Goal: Information Seeking & Learning: Learn about a topic

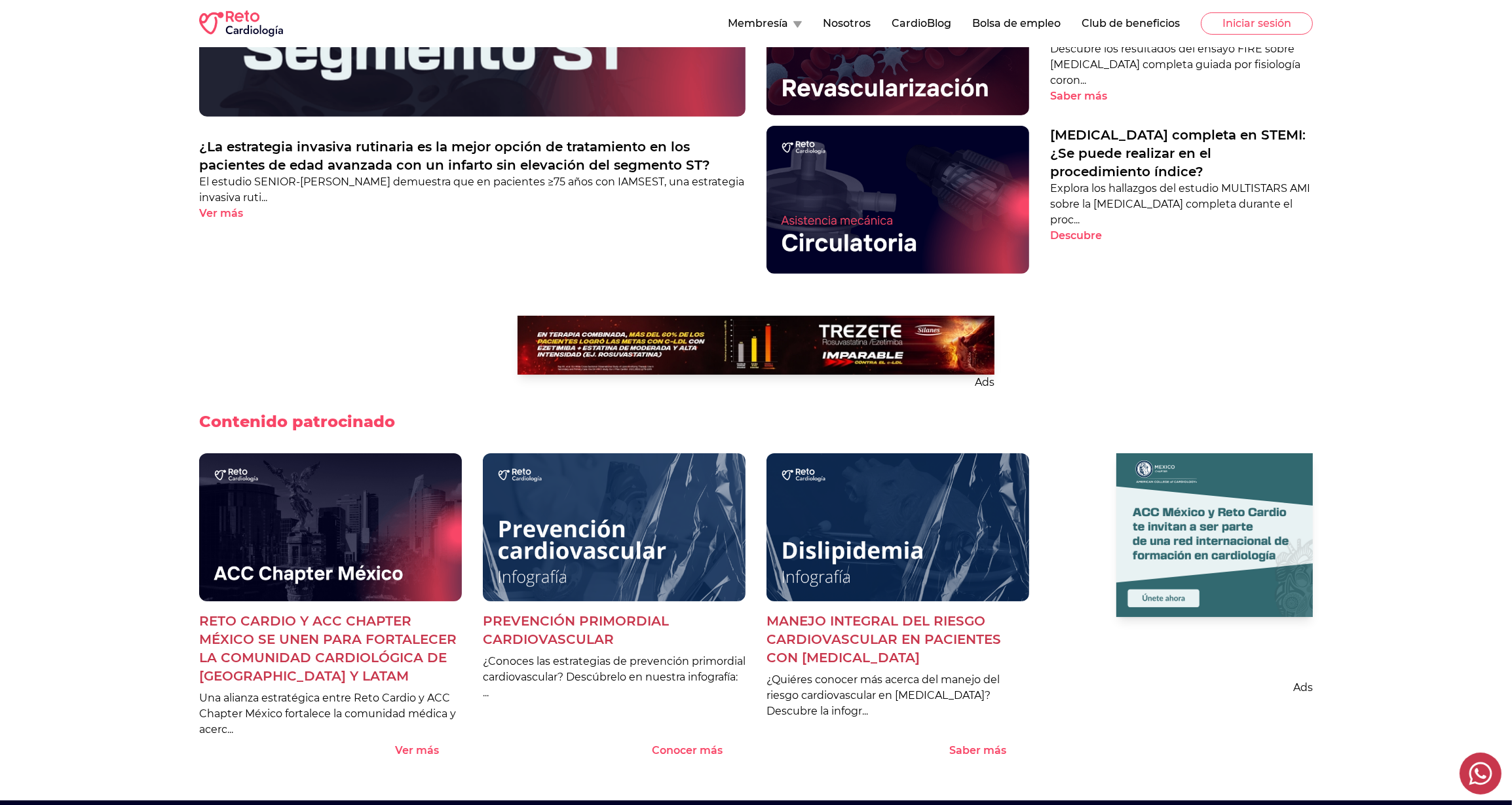
scroll to position [713, 0]
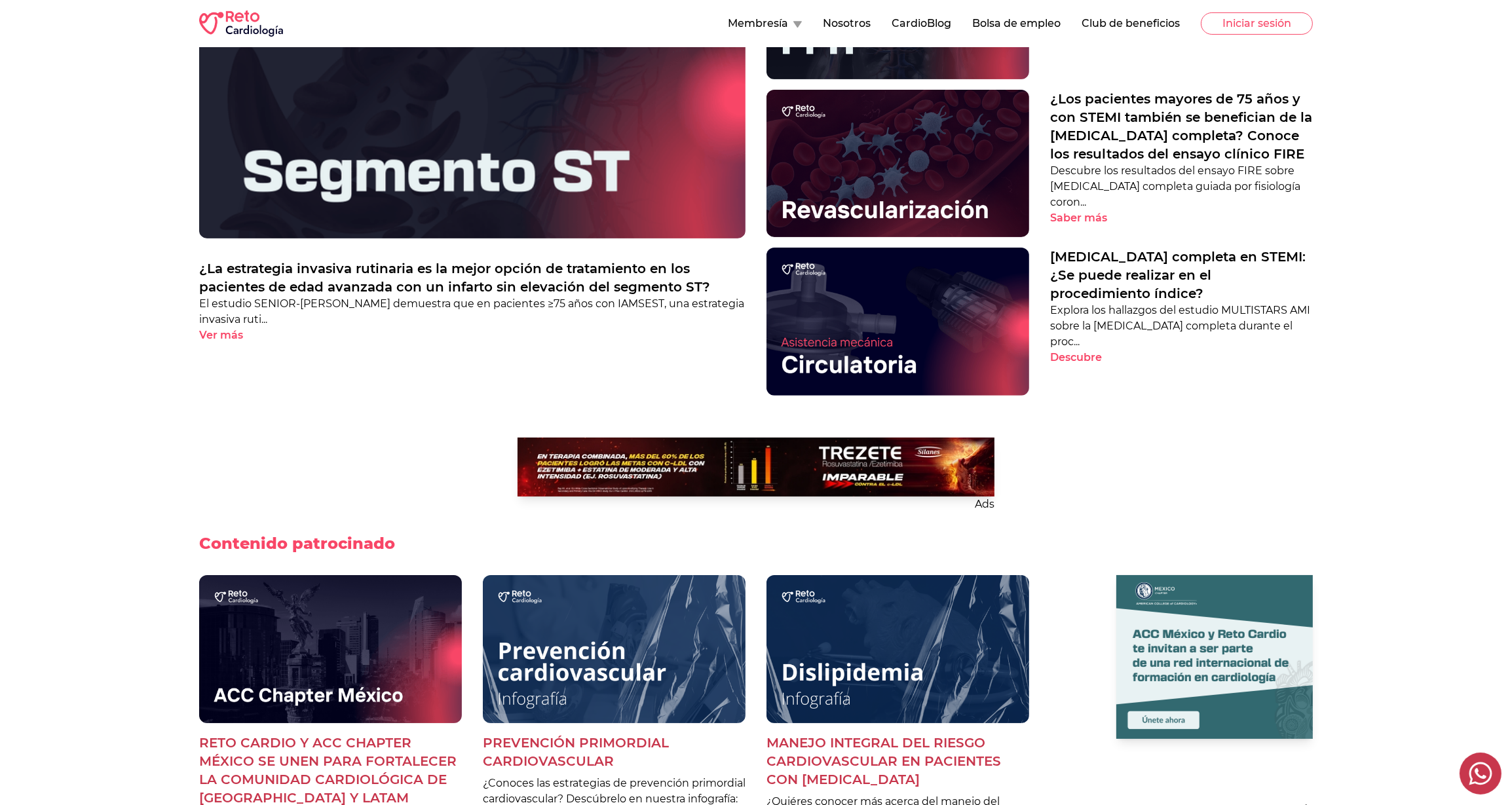
click at [1161, 420] on div "Ads Contenido patrocinado Reto Cardio y ACC Chapter México se unen para fortale…" at bounding box center [756, 669] width 1512 height 506
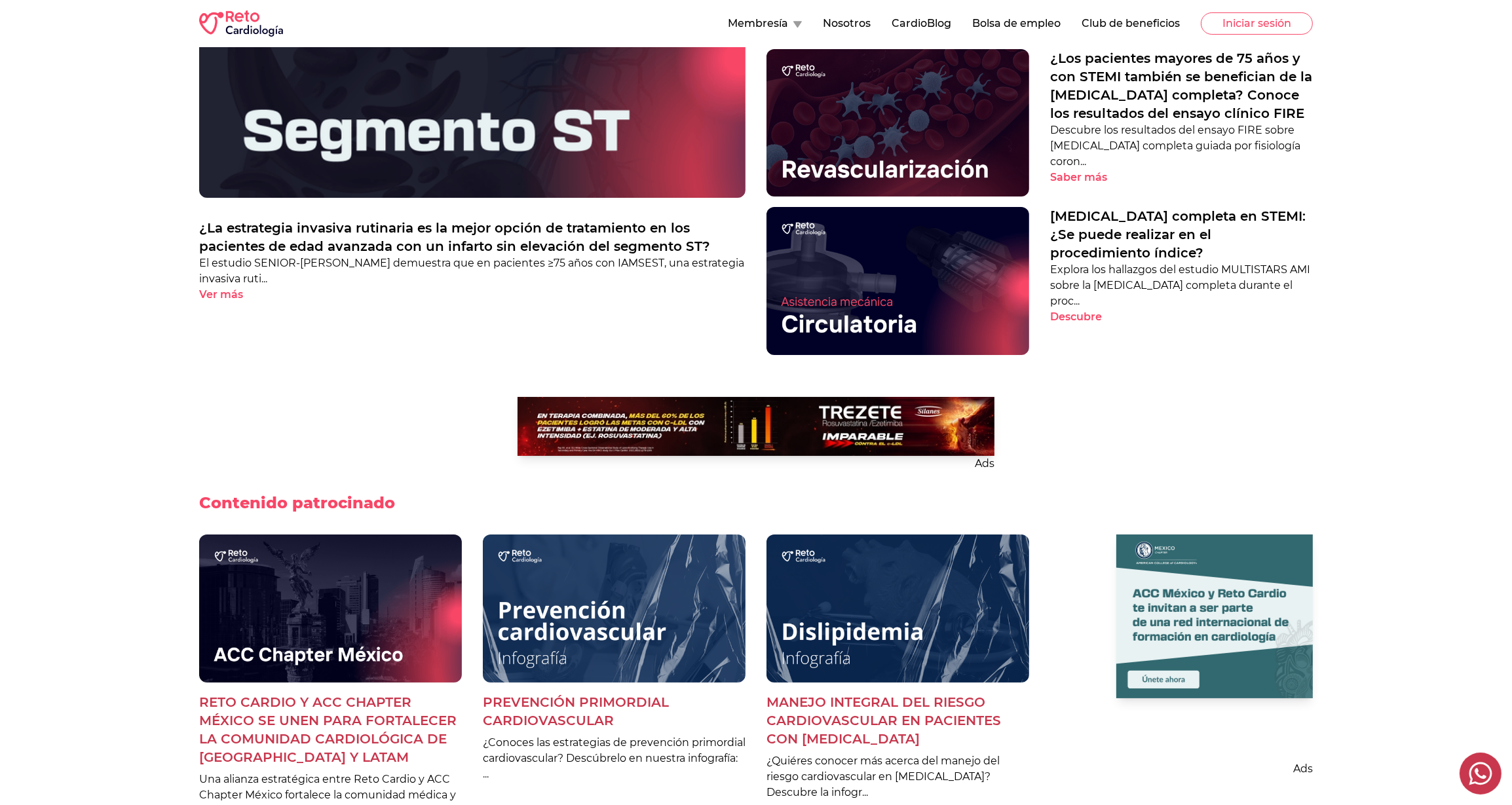
scroll to position [713, 0]
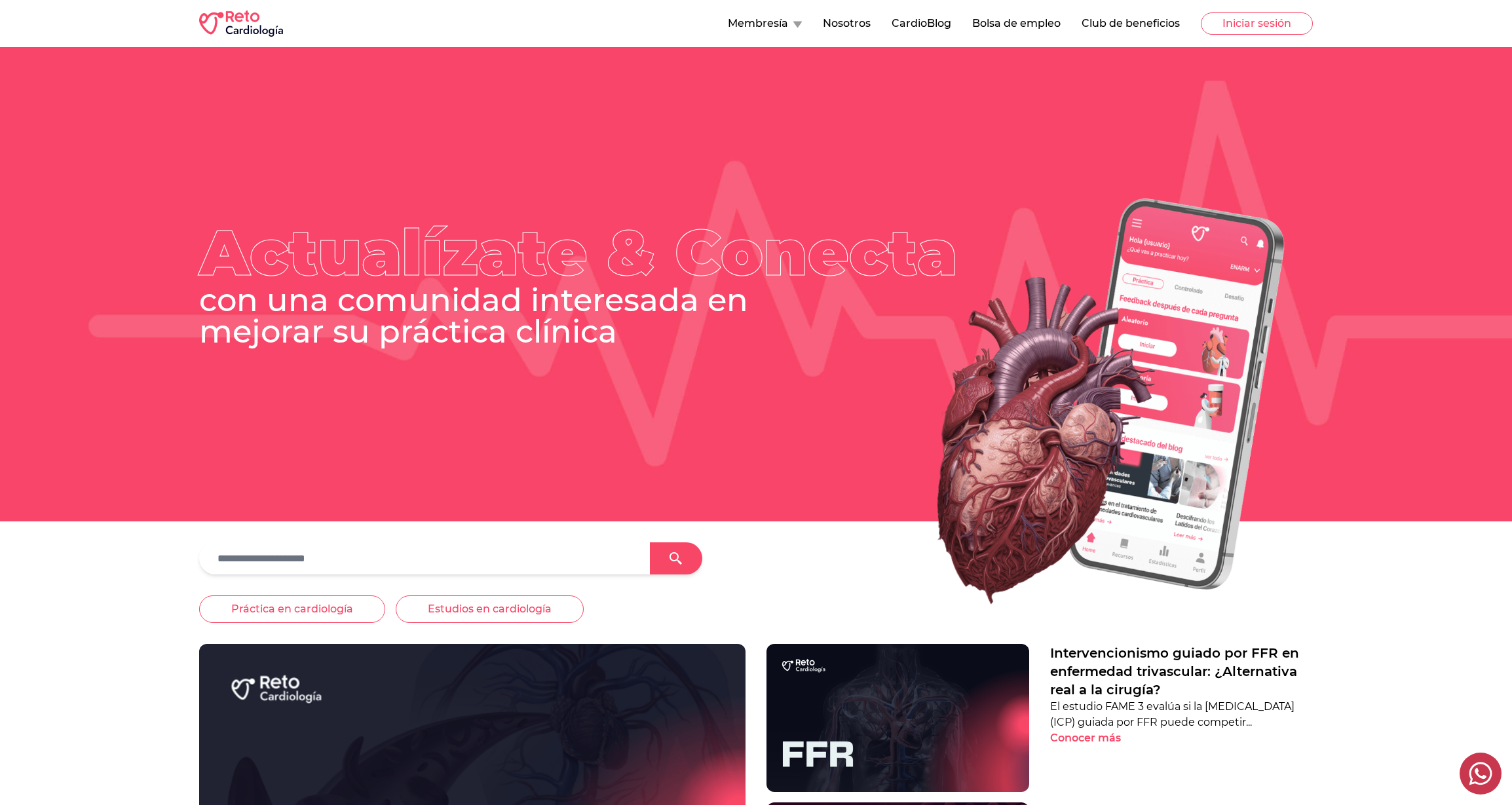
scroll to position [713, 0]
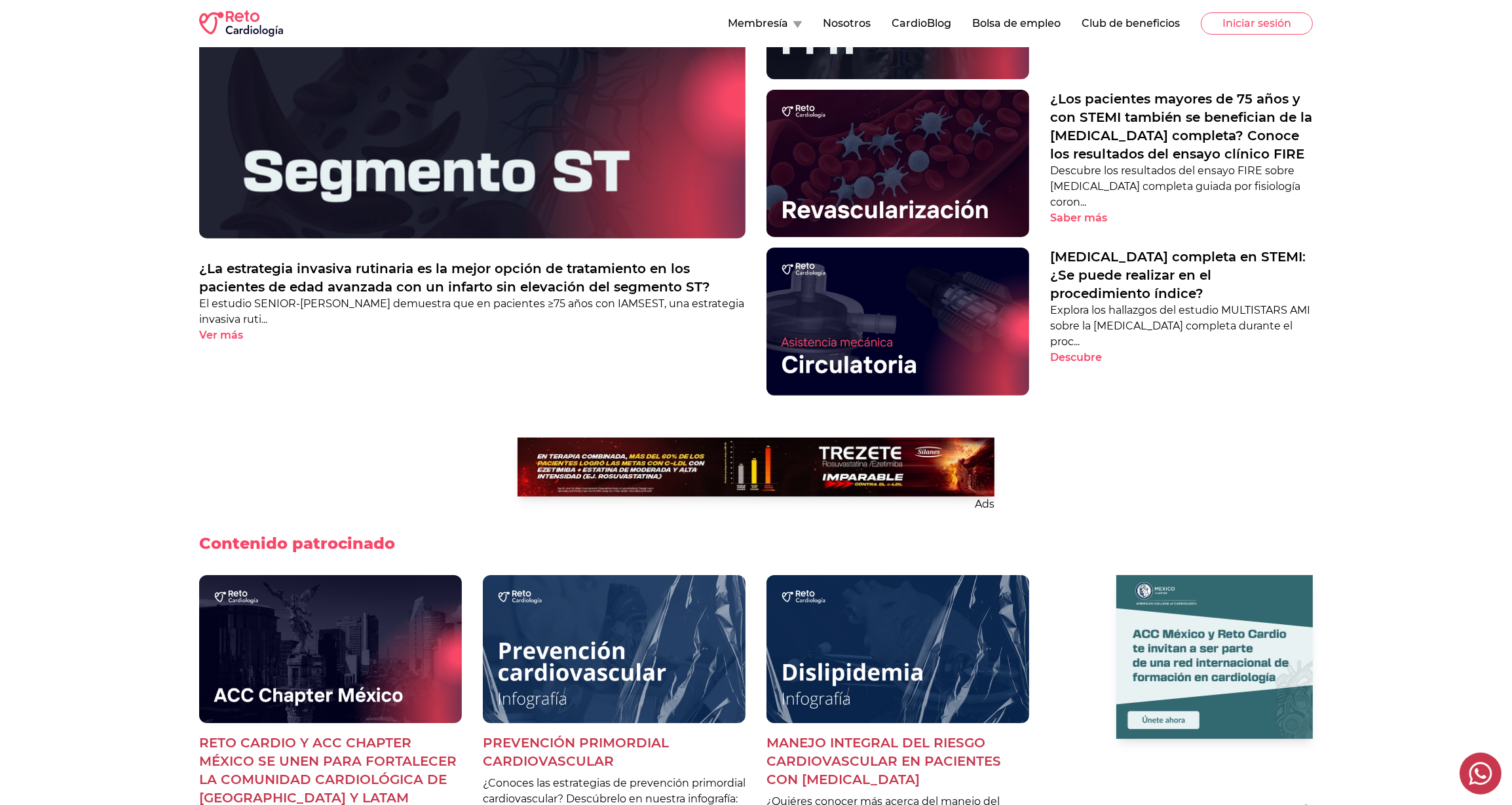
click at [265, 564] on div "Ads Contenido patrocinado Reto Cardio y ACC Chapter México se unen para fortale…" at bounding box center [756, 659] width 1114 height 443
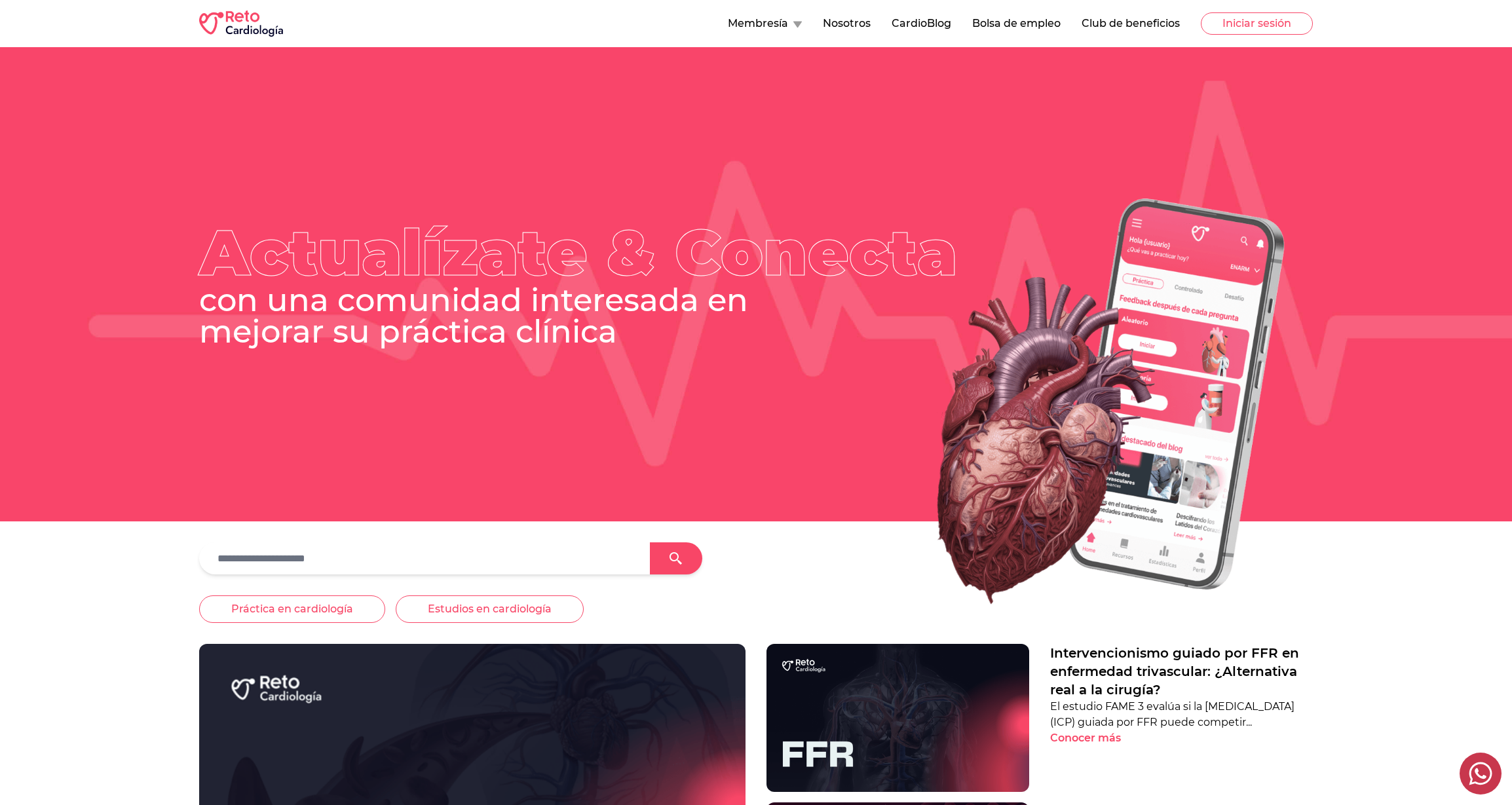
scroll to position [713, 0]
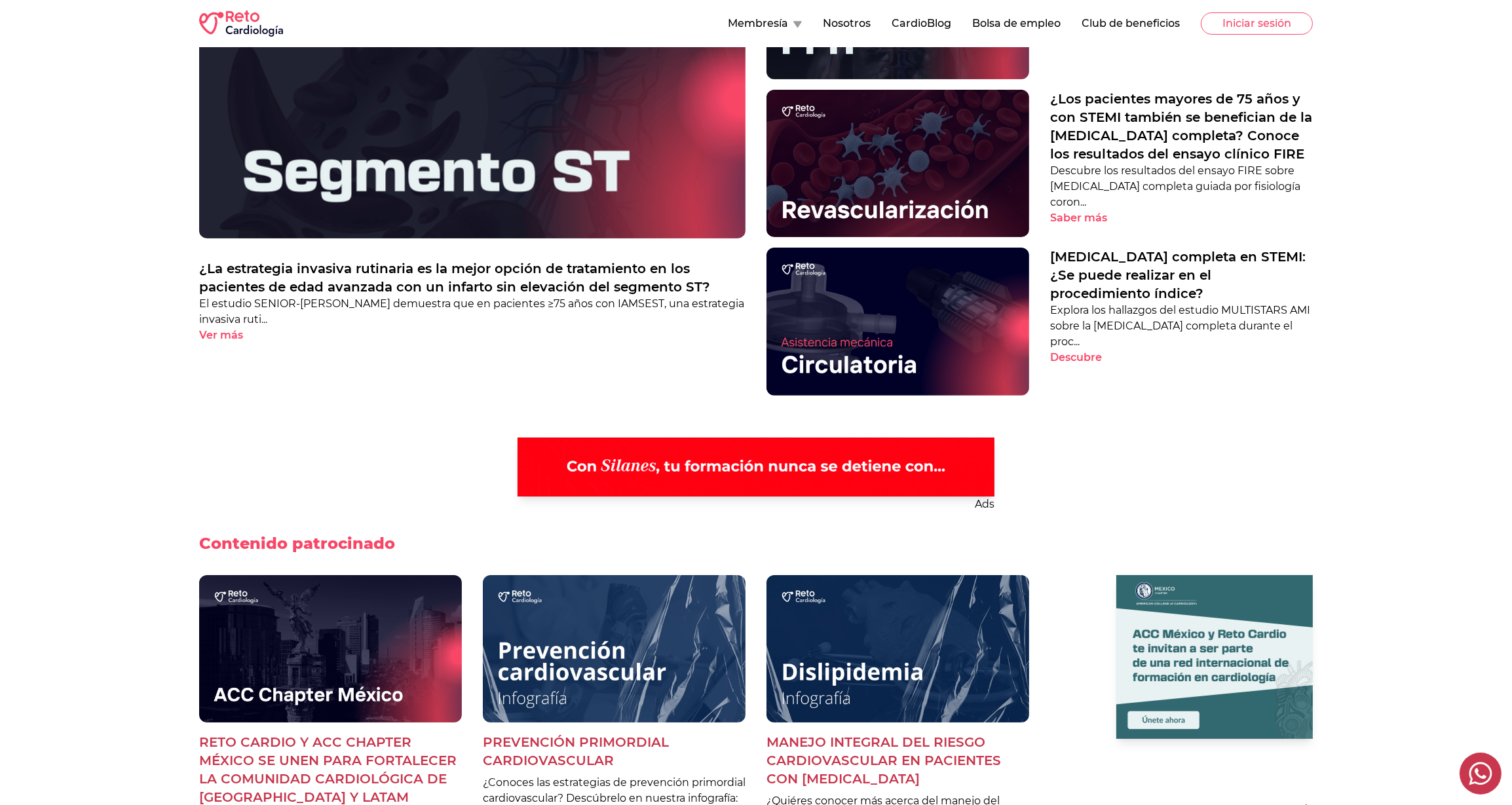
click at [1033, 281] on div "Revascularización completa en STEMI: ¿Se puede realizar en el procedimiento índ…" at bounding box center [1039, 321] width 546 height 148
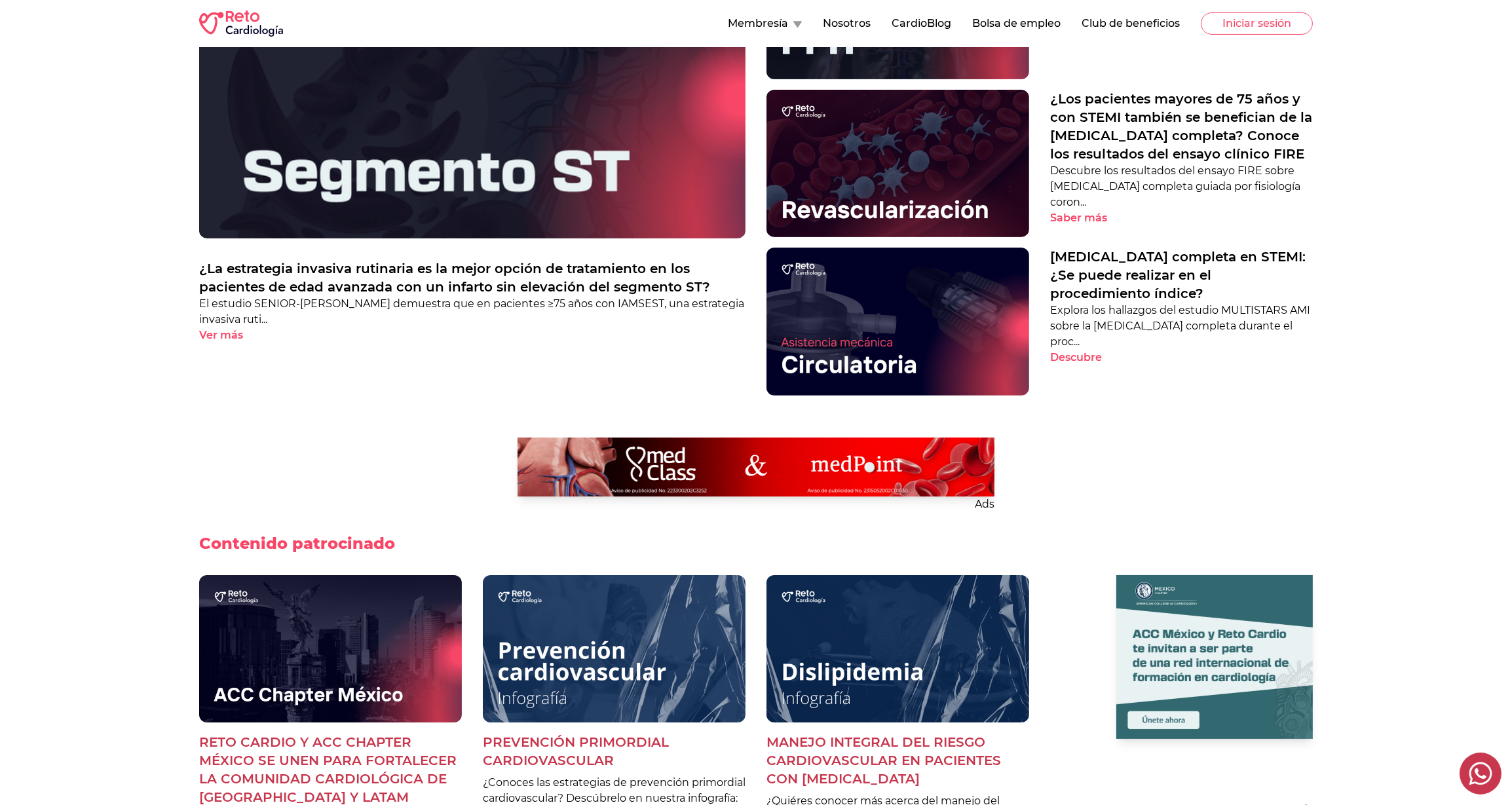
click at [979, 295] on img at bounding box center [898, 321] width 263 height 148
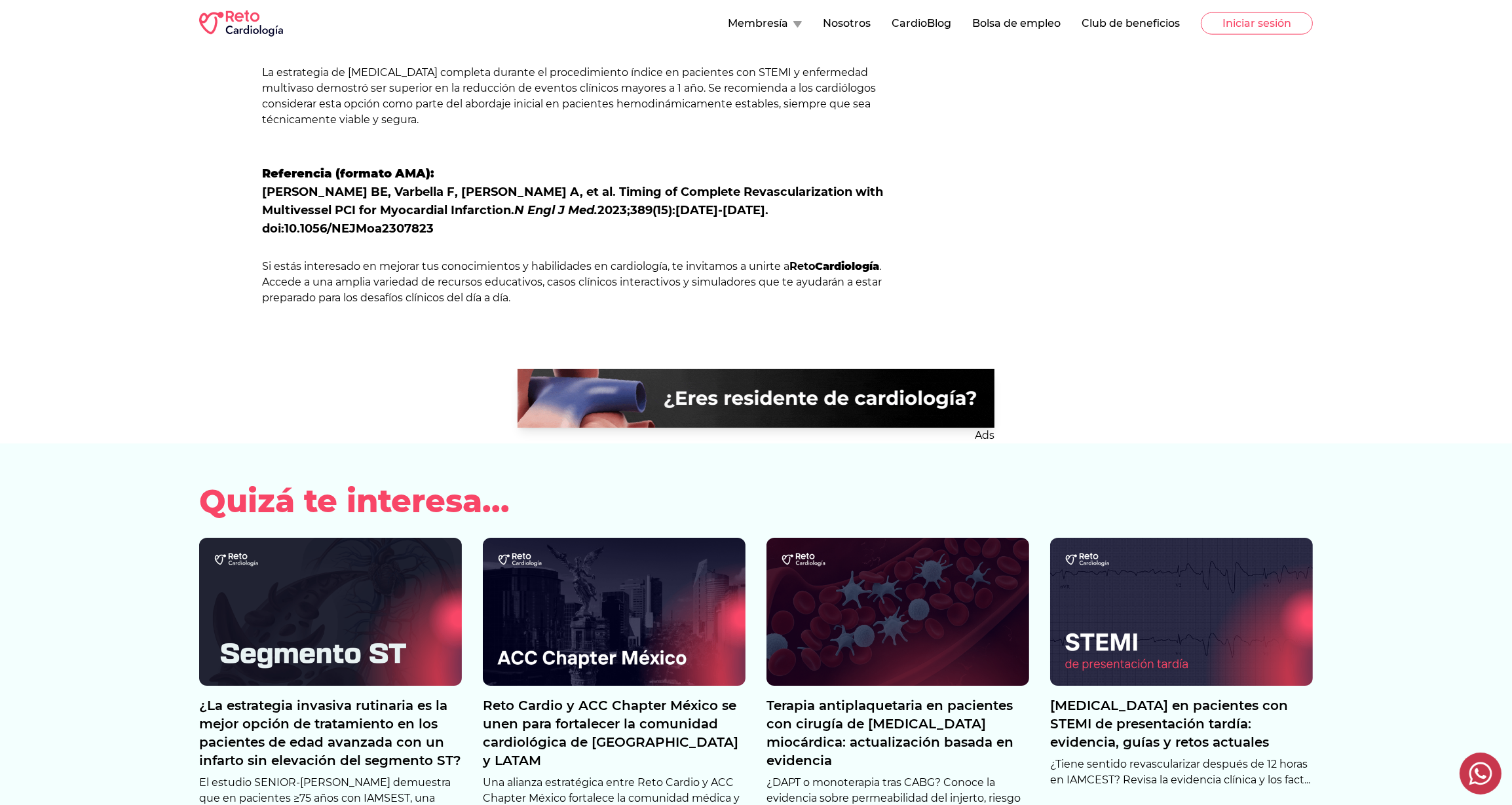
scroll to position [2546, 0]
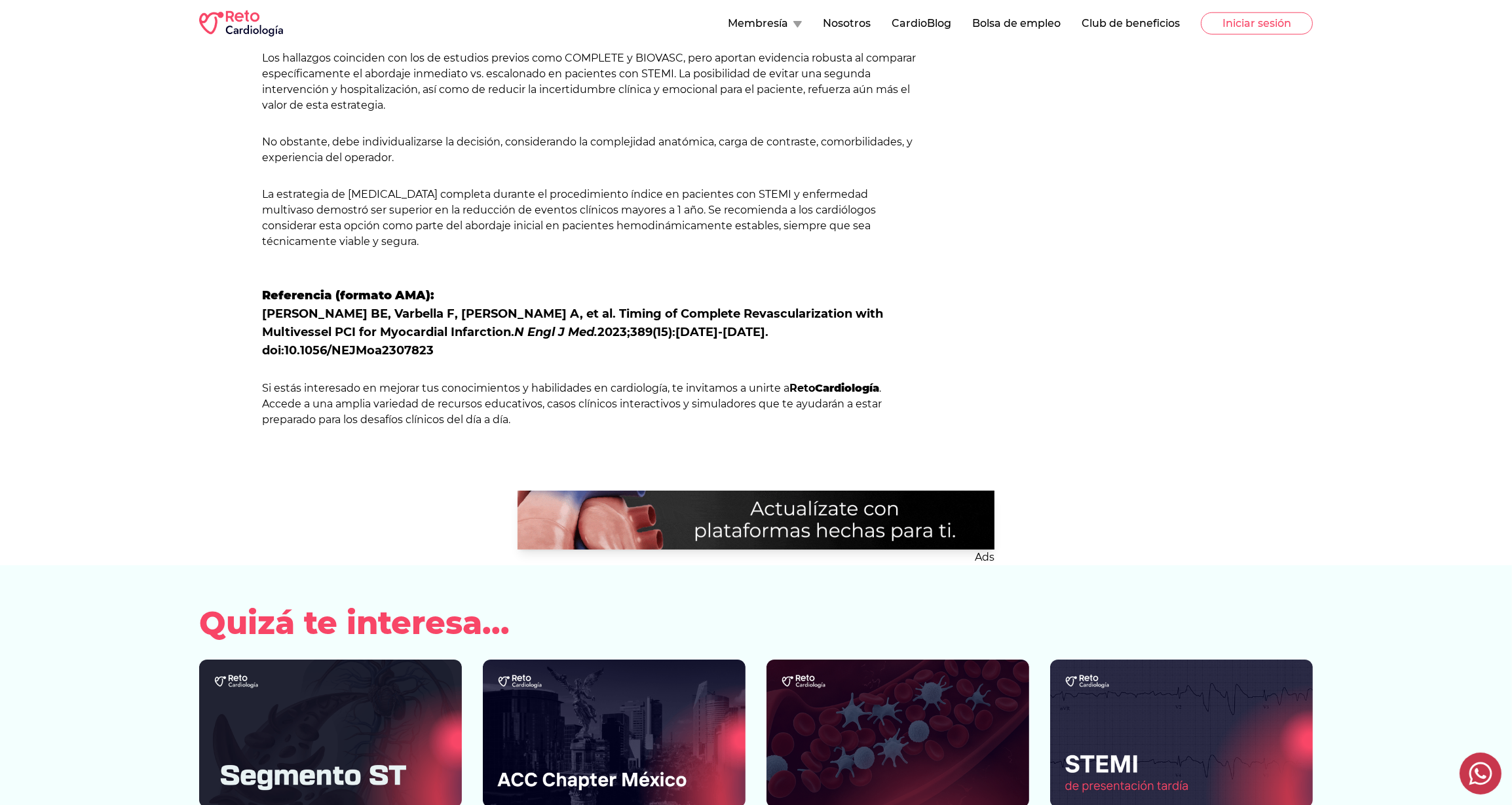
click at [240, 31] on img at bounding box center [241, 23] width 84 height 26
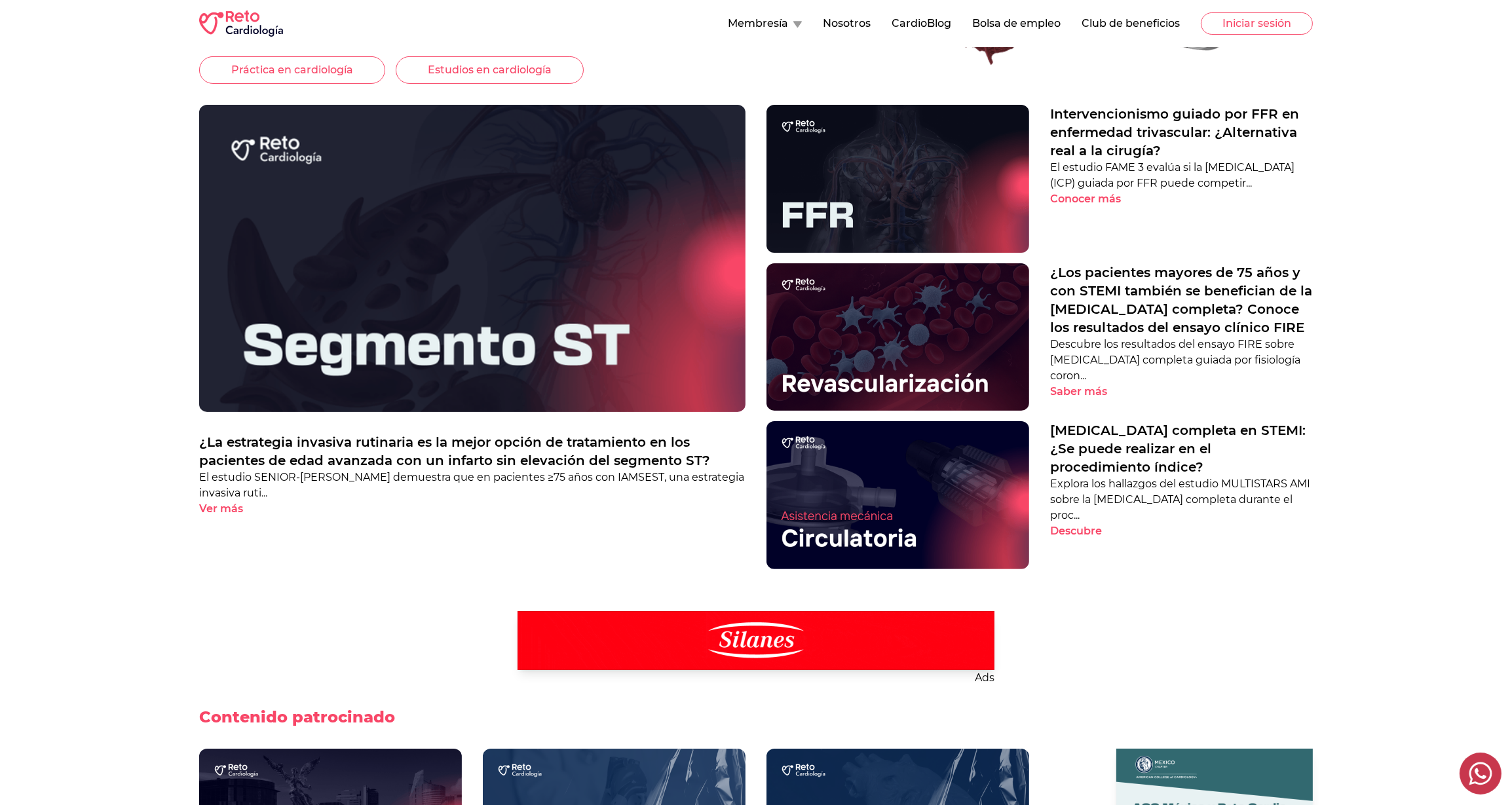
scroll to position [662, 0]
